Goal: Information Seeking & Learning: Find contact information

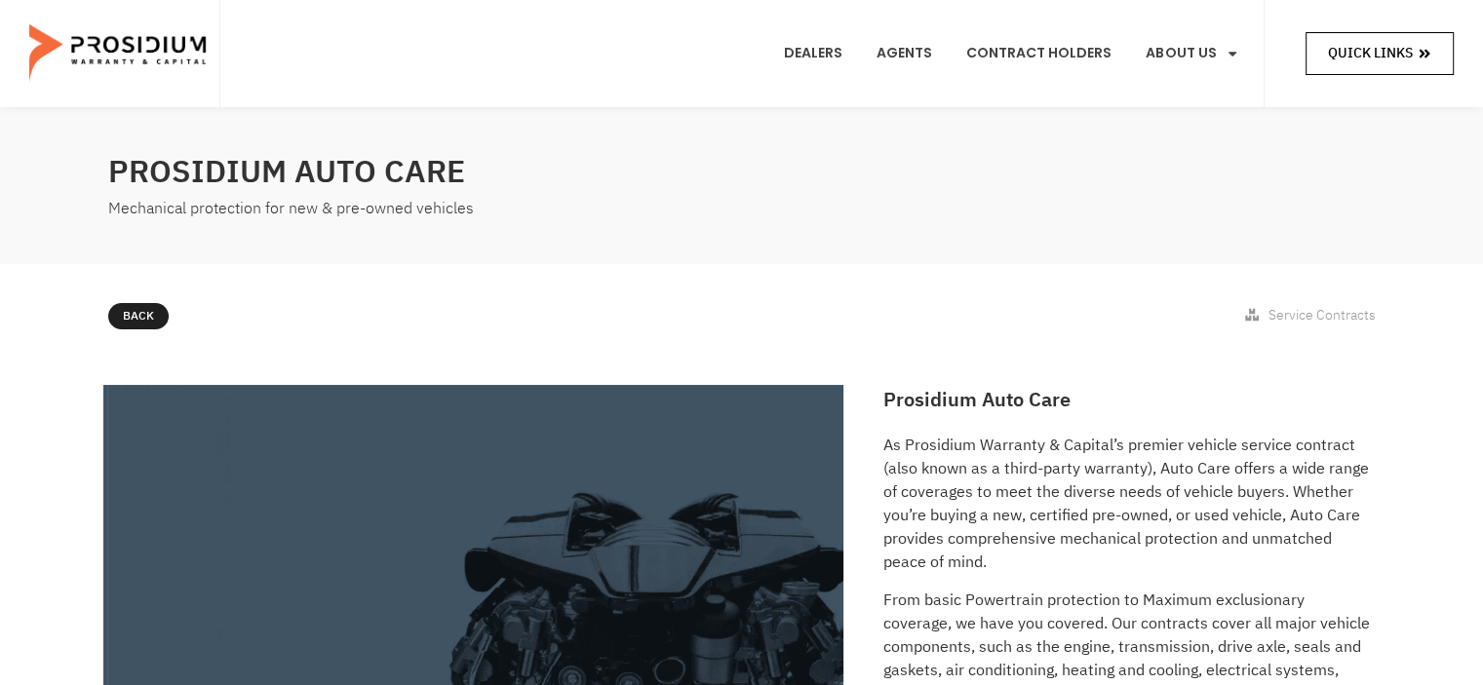
click at [1399, 61] on span "Quick Links" at bounding box center [1370, 53] width 85 height 24
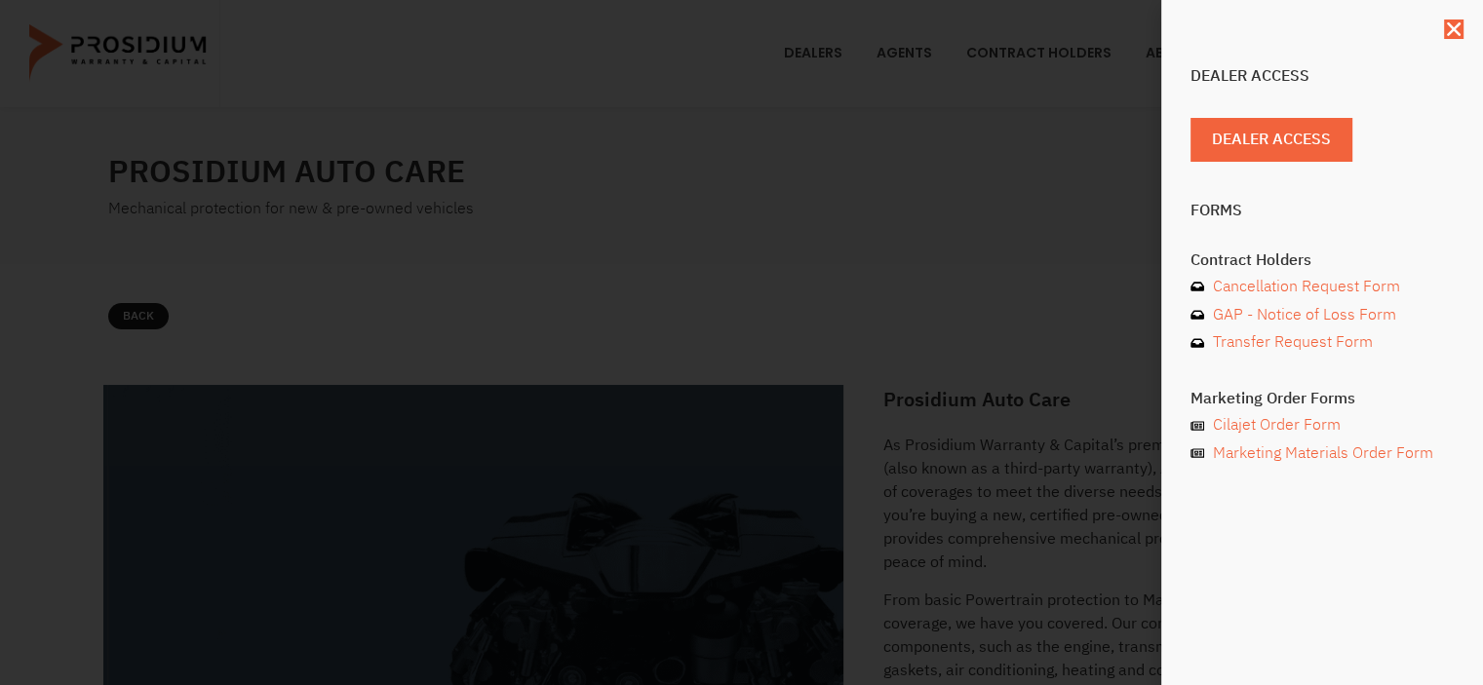
click at [1000, 256] on div "Dealer Access Dealer Access Forms Contract Holders Cancellation Request Form GA…" at bounding box center [741, 342] width 1483 height 685
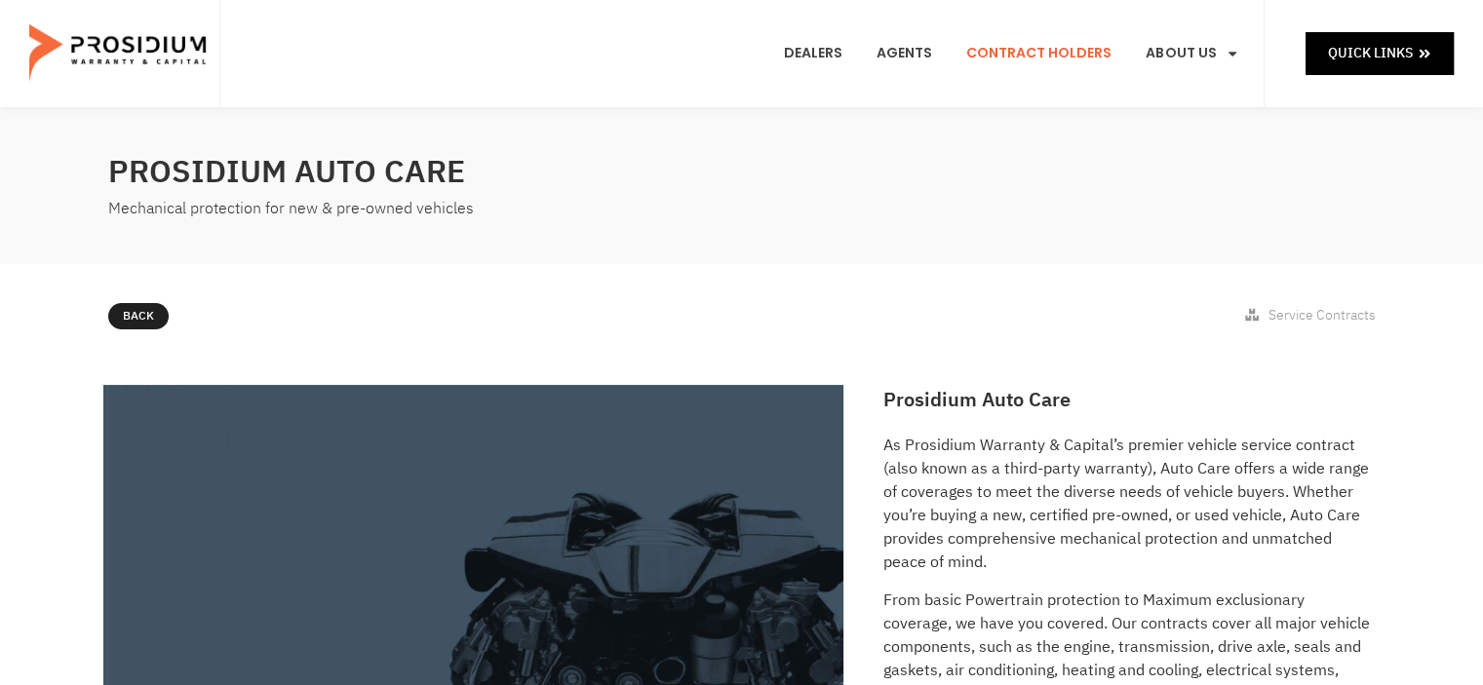
click at [1014, 41] on link "Contract Holders" at bounding box center [1039, 54] width 175 height 72
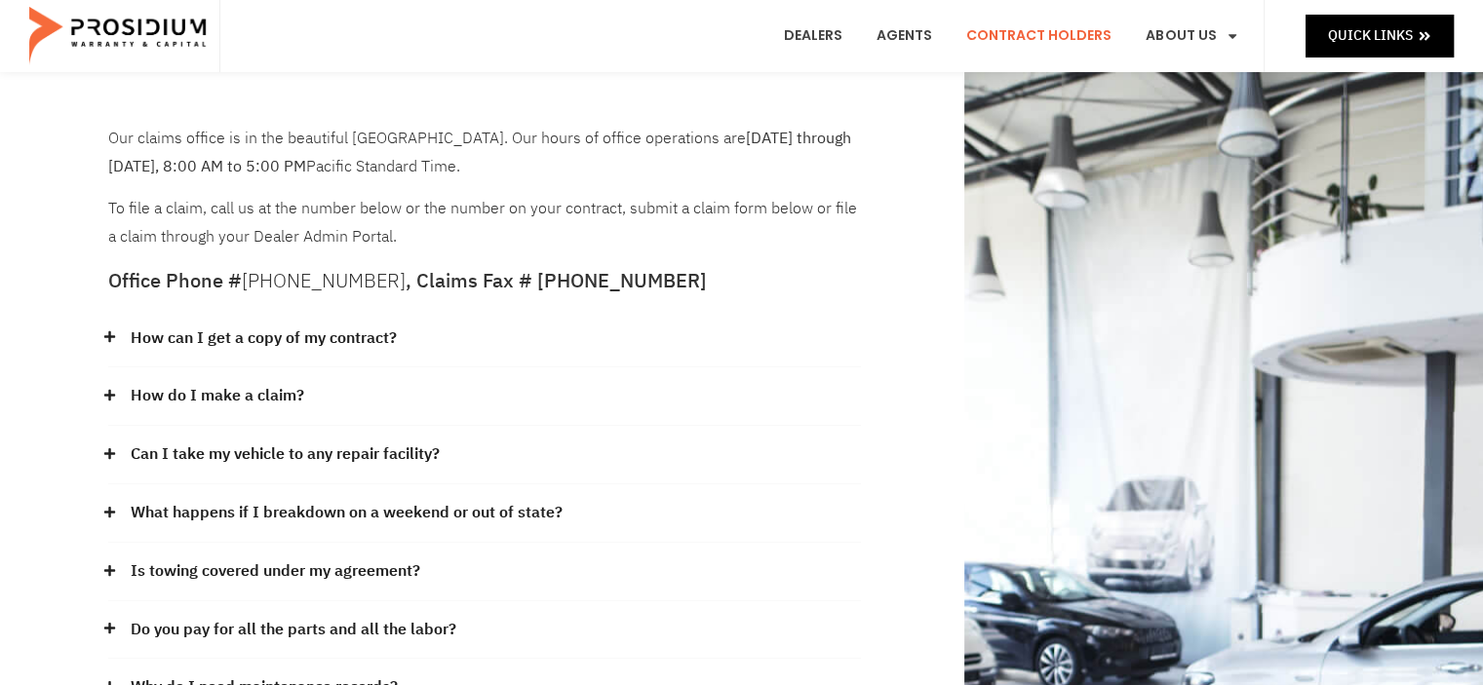
scroll to position [98, 0]
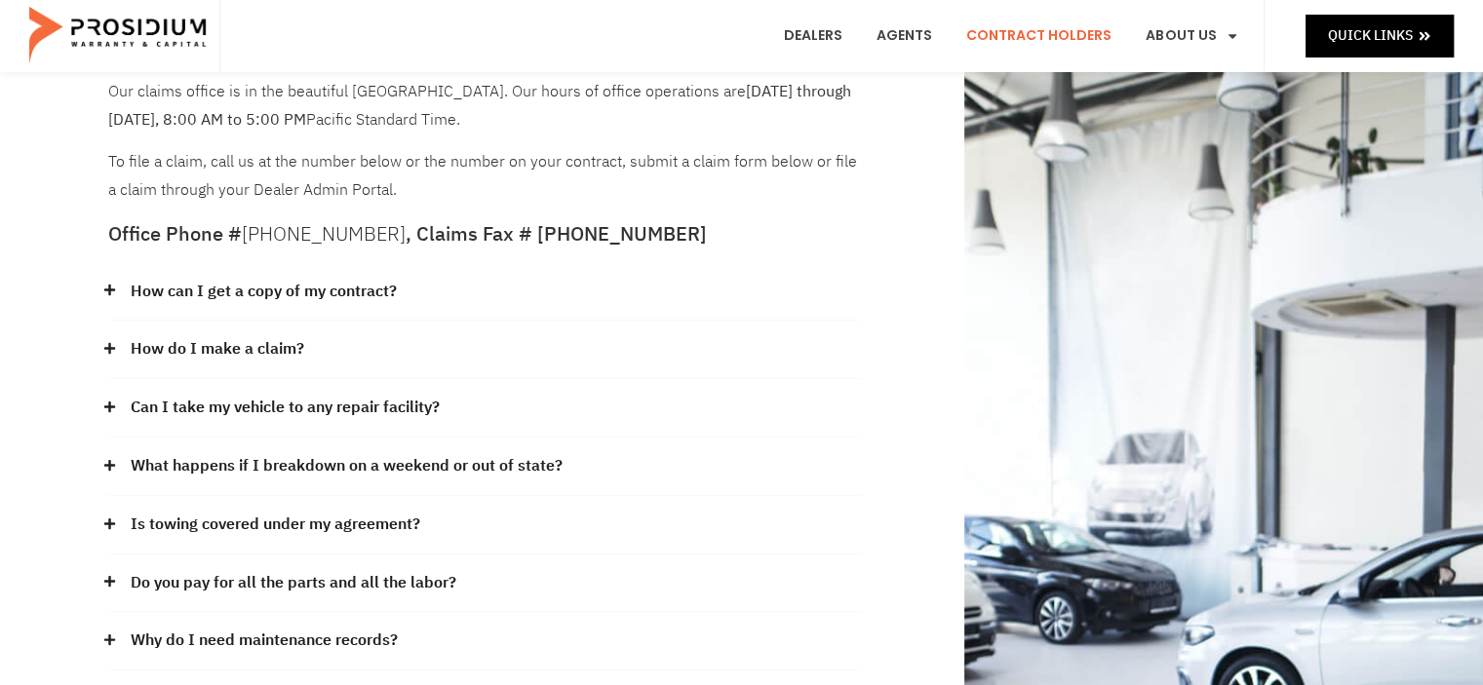
click at [324, 401] on link "Can I take my vehicle to any repair facility?" at bounding box center [285, 408] width 309 height 28
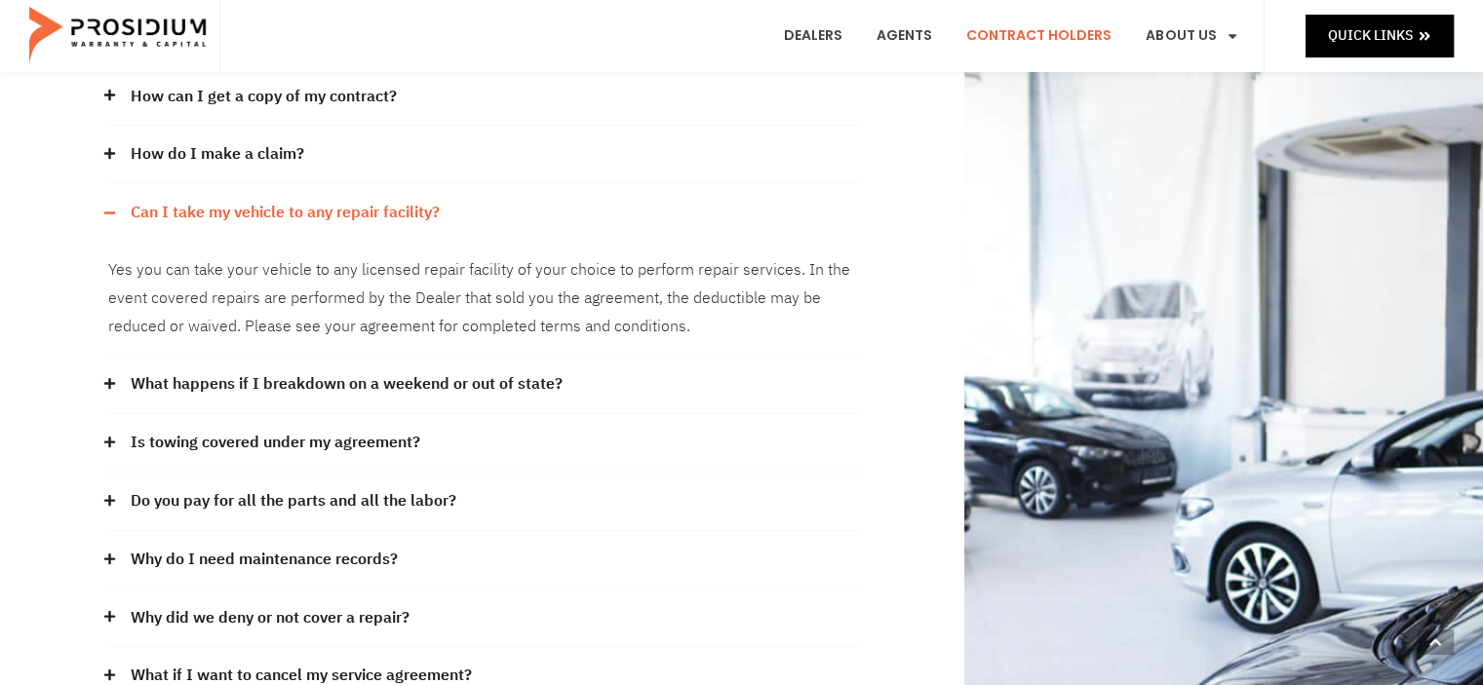
scroll to position [390, 0]
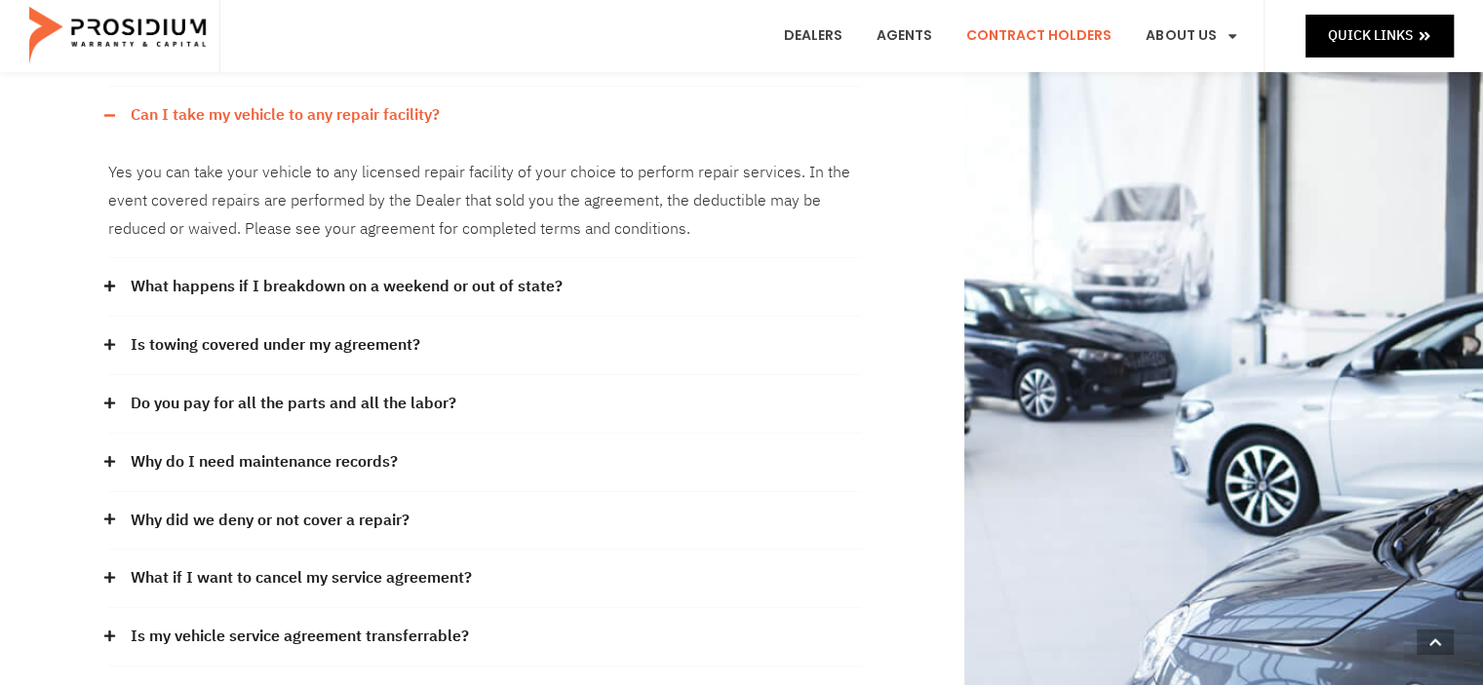
click at [354, 290] on link "What happens if I breakdown on a weekend or out of state?" at bounding box center [347, 287] width 432 height 28
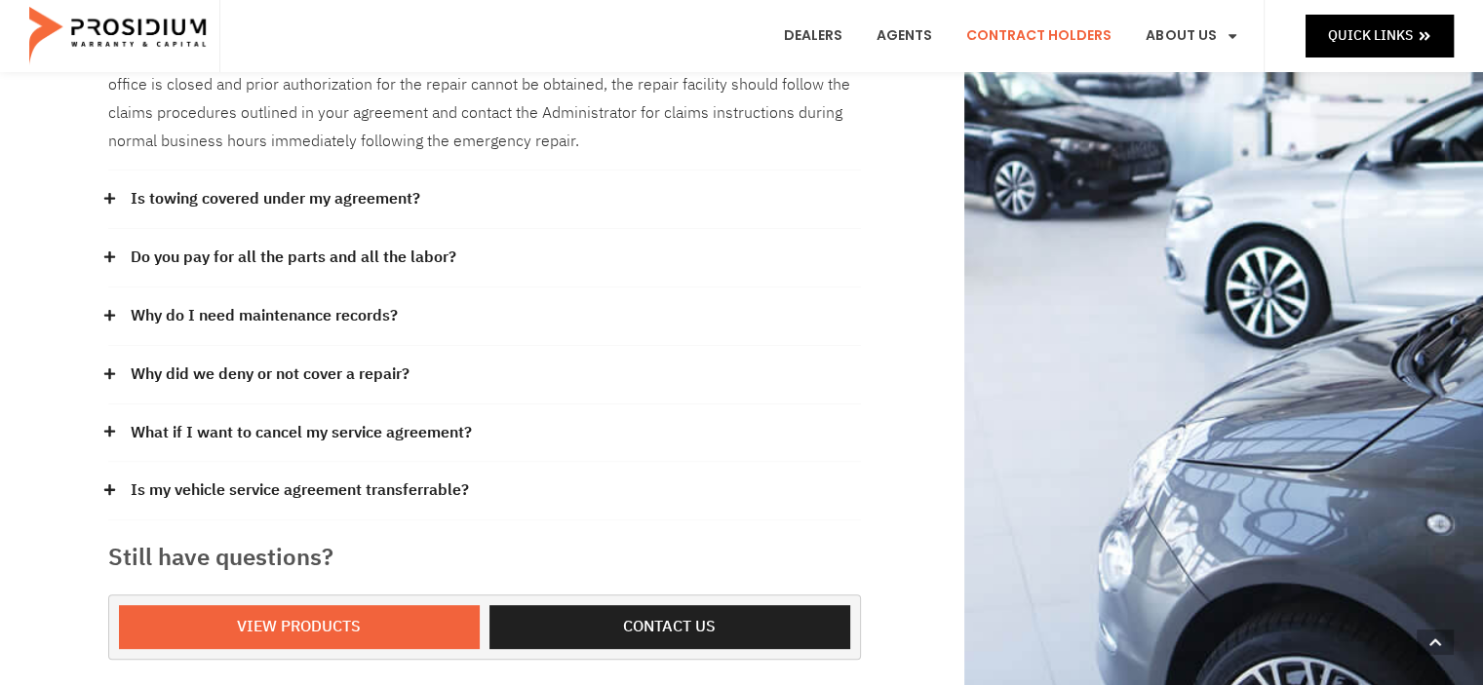
scroll to position [683, 0]
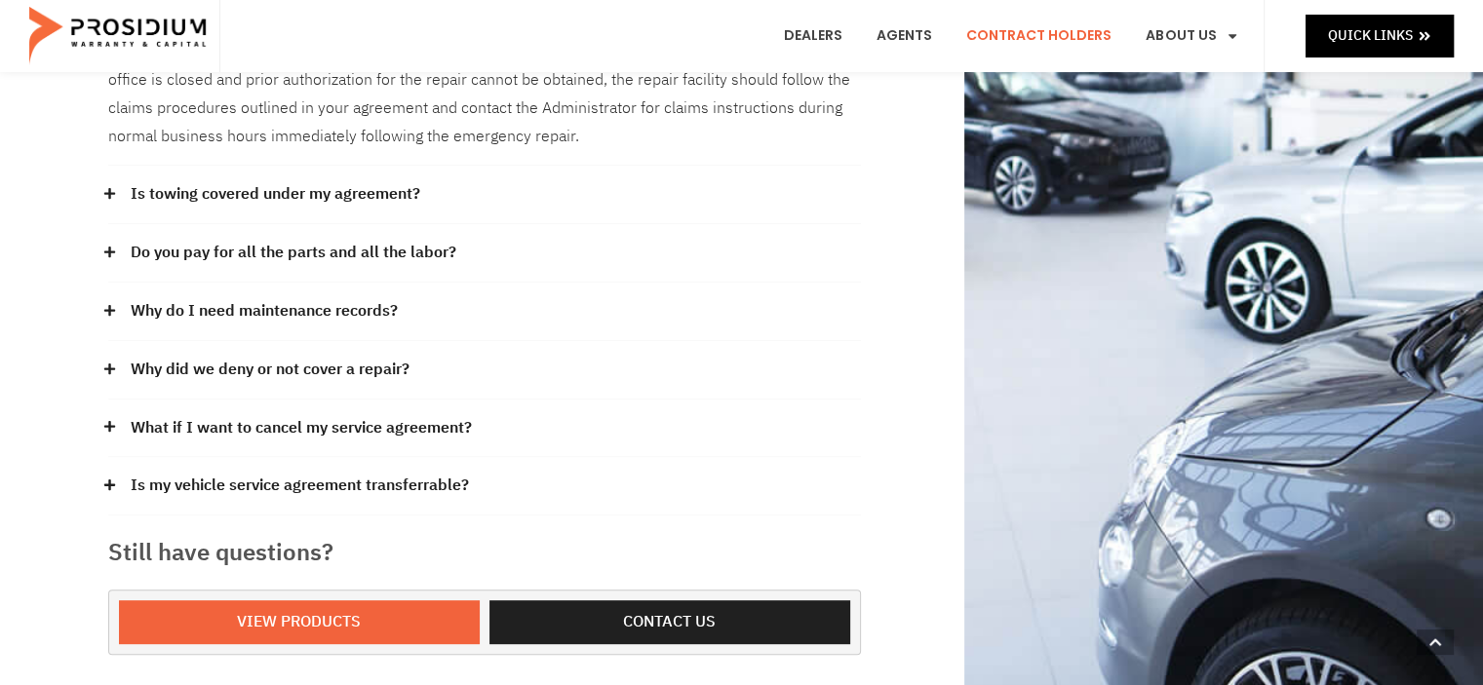
click at [356, 256] on link "Do you pay for all the parts and all the labor?" at bounding box center [294, 253] width 326 height 28
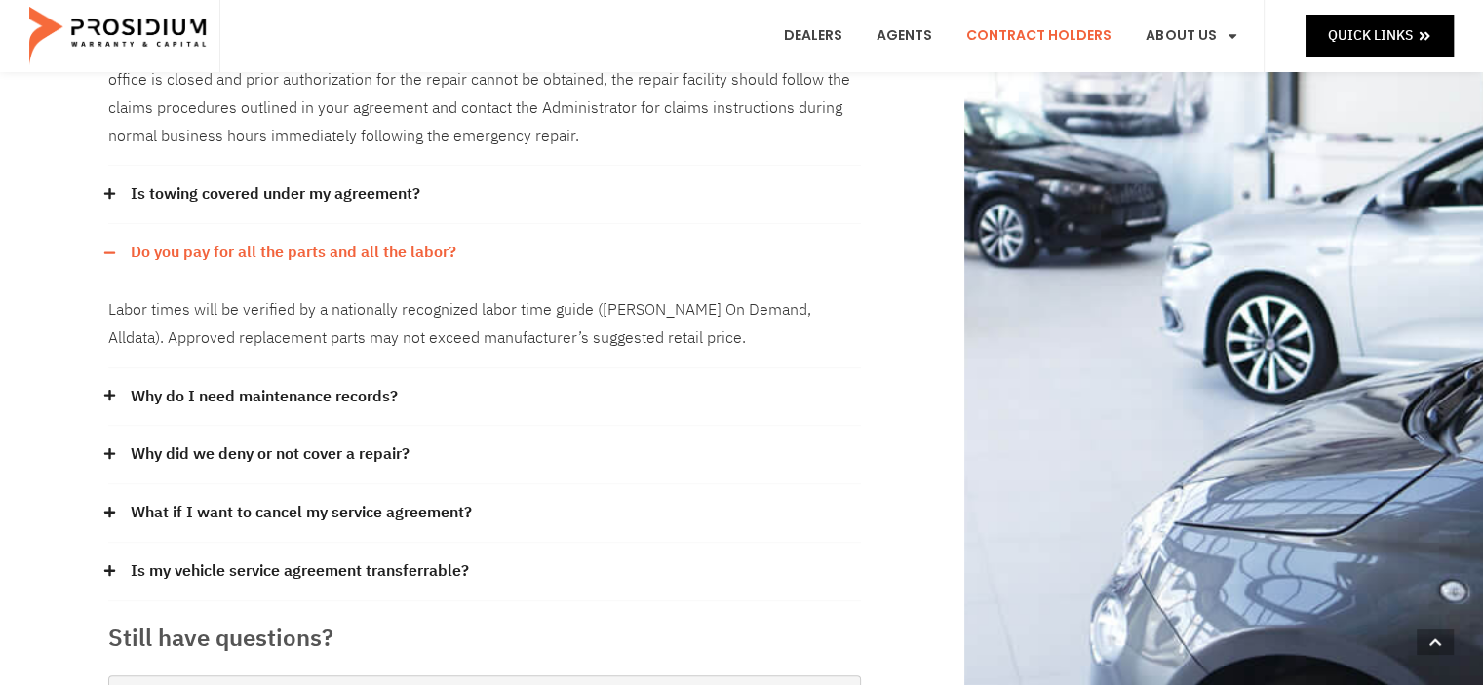
click at [351, 198] on link "Is towing covered under my agreement?" at bounding box center [276, 194] width 290 height 28
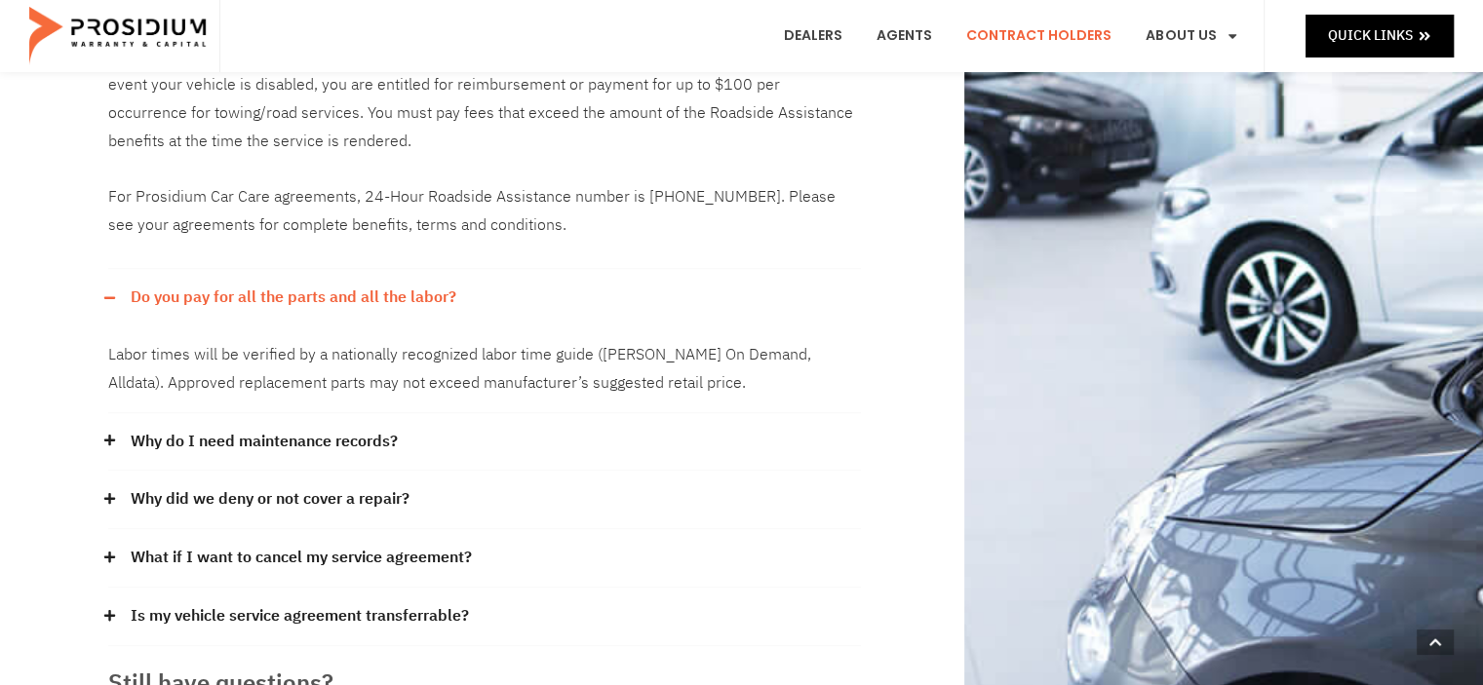
scroll to position [975, 0]
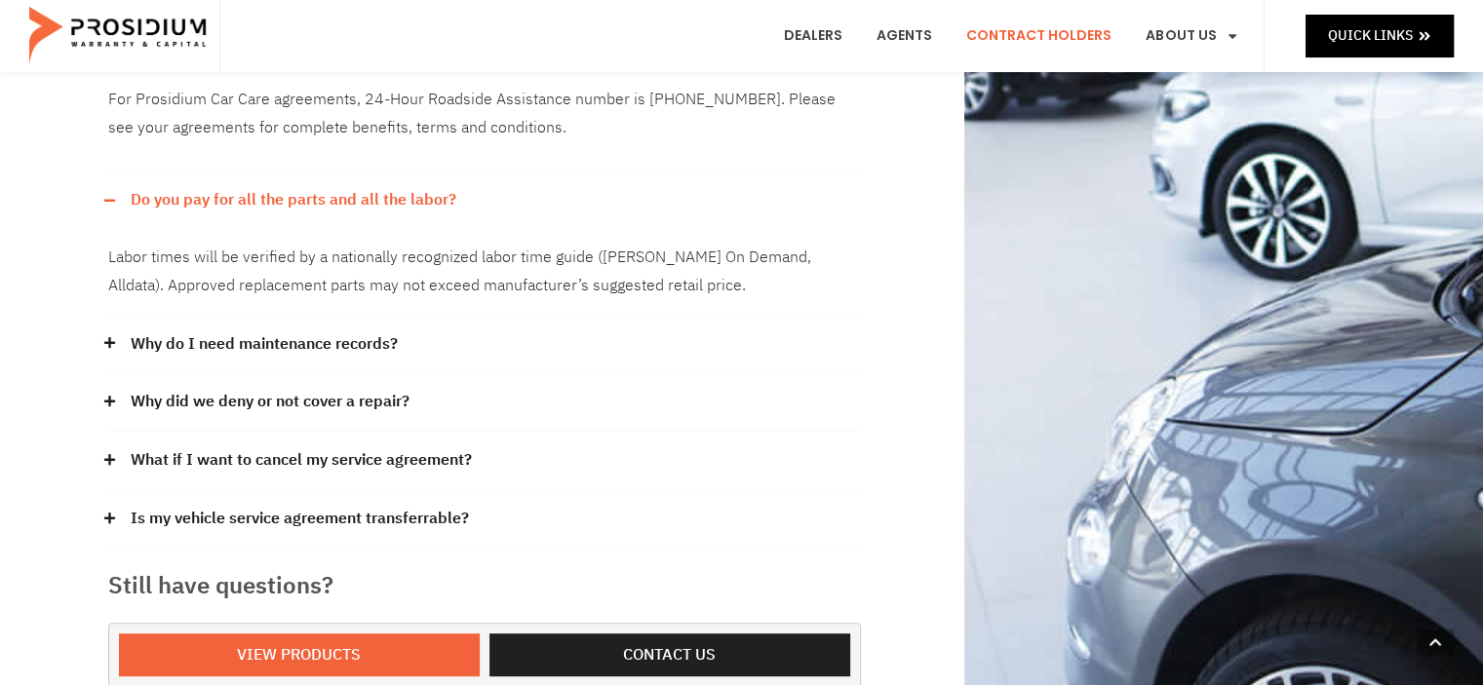
click at [411, 403] on div "Why did we deny or not cover a repair?" at bounding box center [484, 402] width 753 height 59
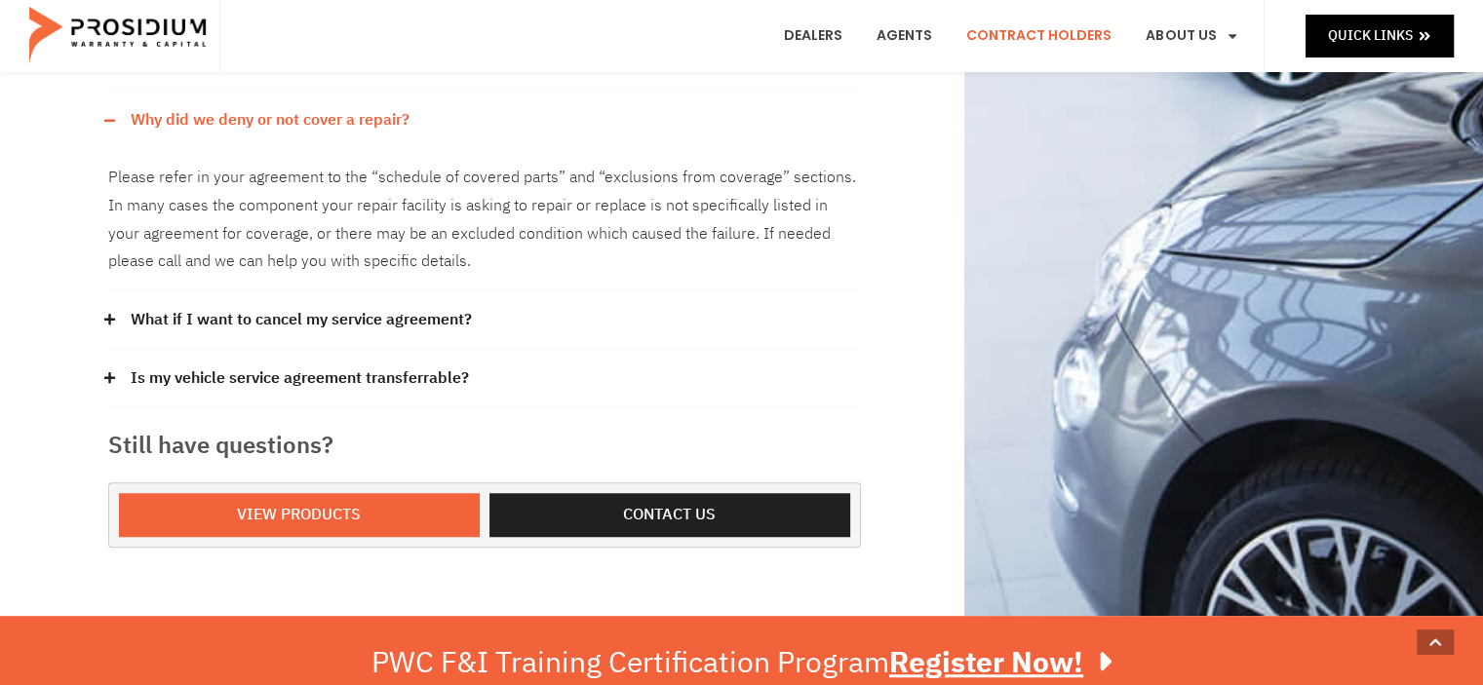
scroll to position [1268, 0]
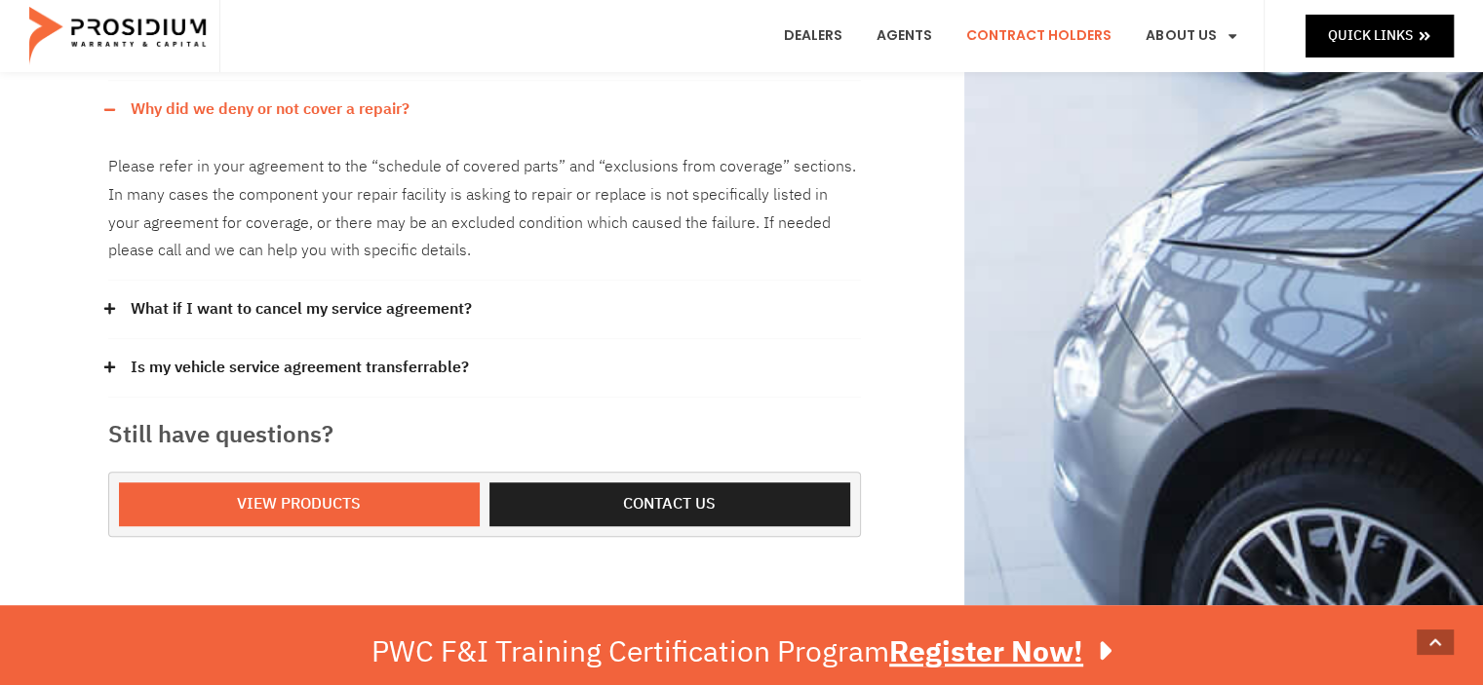
click at [1081, 54] on link "Contract Holders" at bounding box center [1039, 36] width 175 height 72
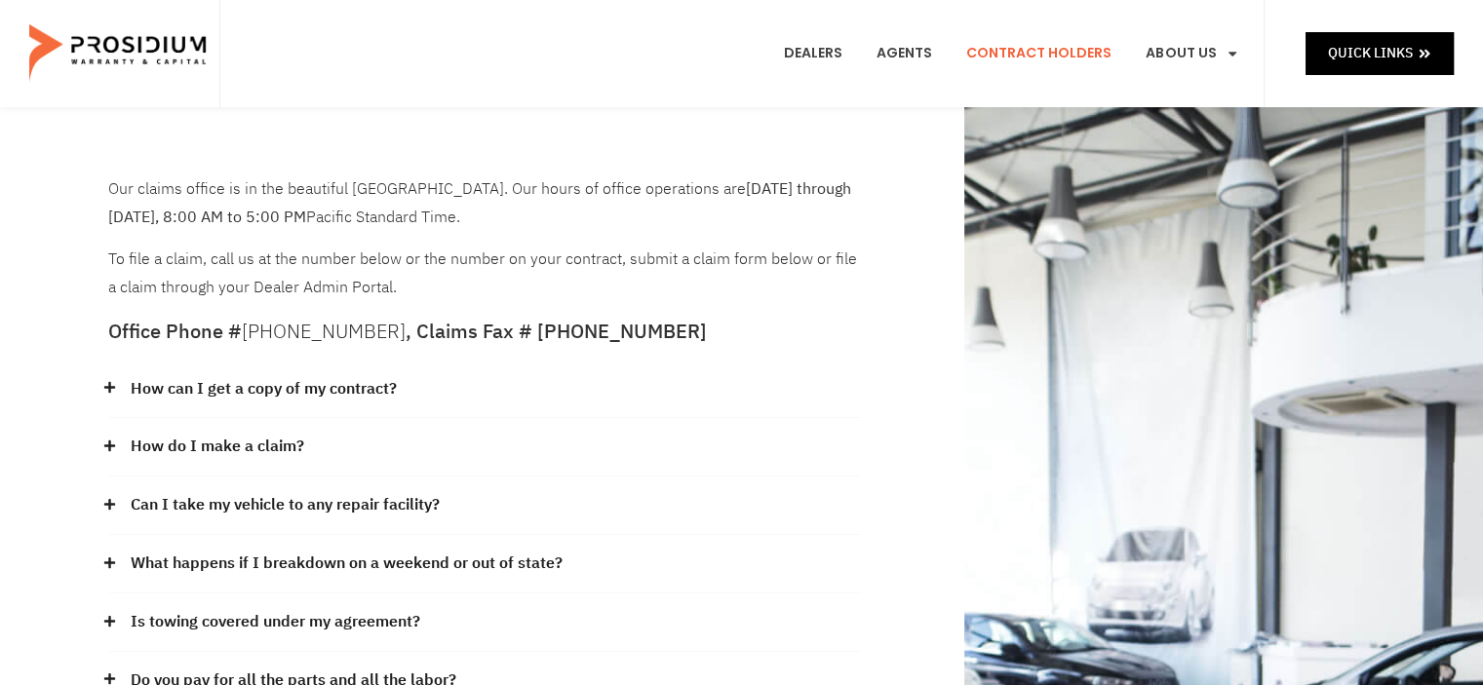
click at [230, 385] on link "How can I get a copy of my contract?" at bounding box center [264, 389] width 266 height 28
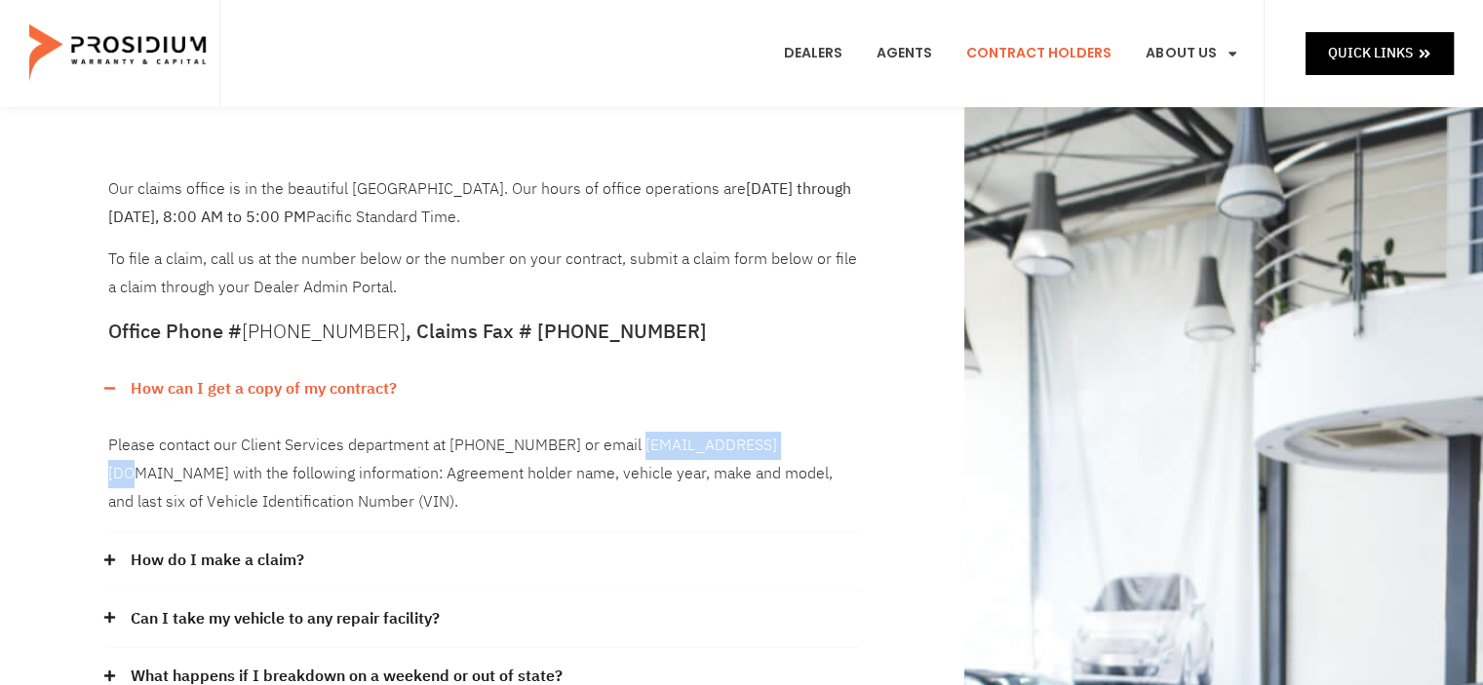
drag, startPoint x: 624, startPoint y: 446, endPoint x: 786, endPoint y: 456, distance: 162.2
click at [786, 456] on div "Please contact our Client Services department at [PHONE_NUMBER] or email [EMAIL…" at bounding box center [484, 474] width 753 height 114
copy div "admin@pwcteam.com"
